Goal: Task Accomplishment & Management: Manage account settings

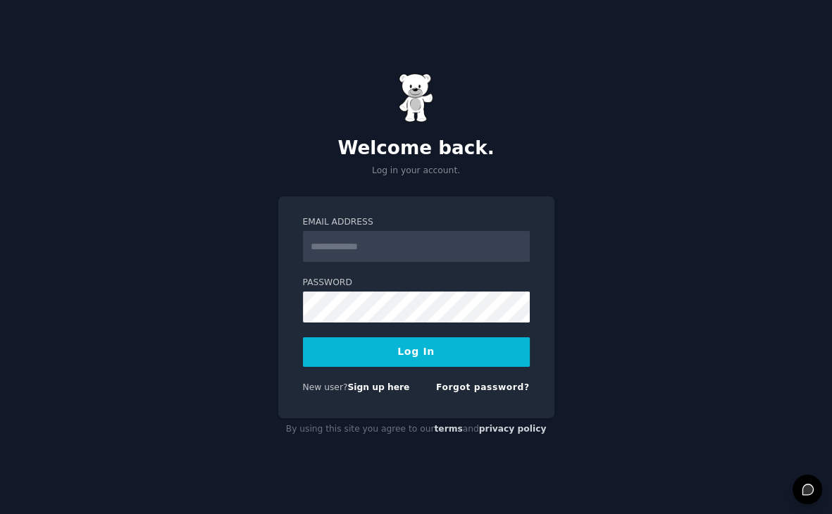
type input "**********"
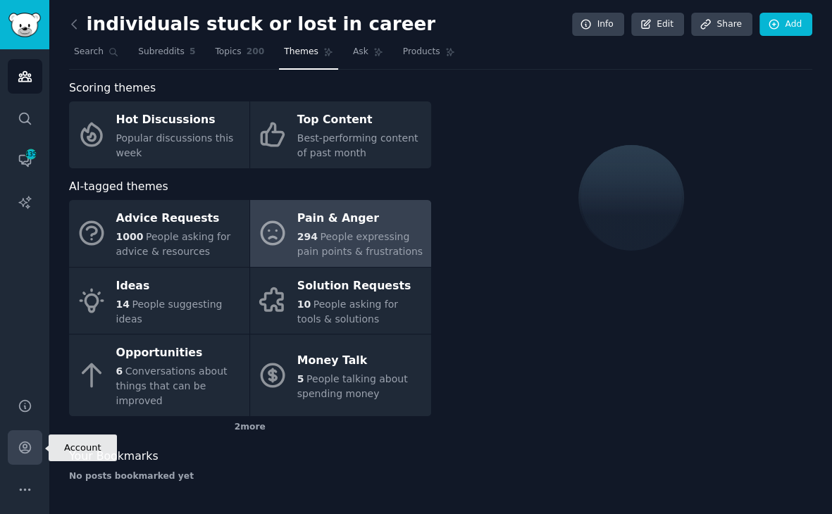
click at [30, 451] on icon "Sidebar" at bounding box center [25, 447] width 15 height 15
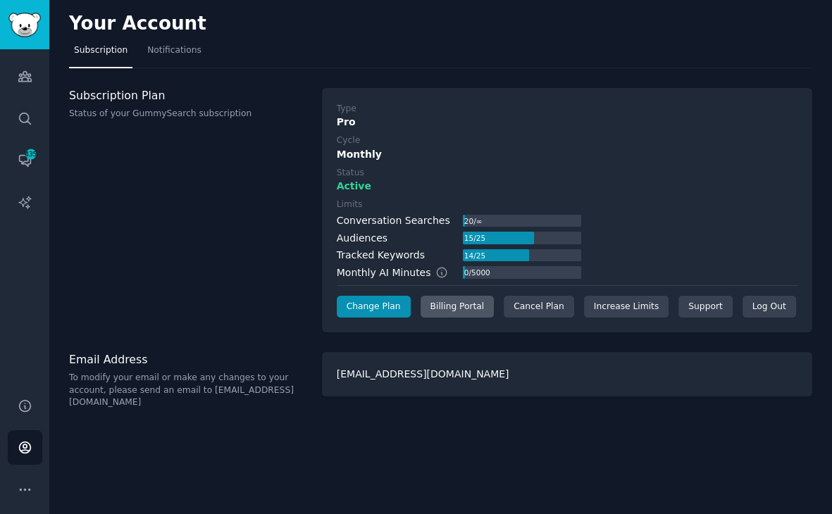
click at [459, 307] on div "Billing Portal" at bounding box center [457, 307] width 74 height 23
